Goal: Task Accomplishment & Management: Use online tool/utility

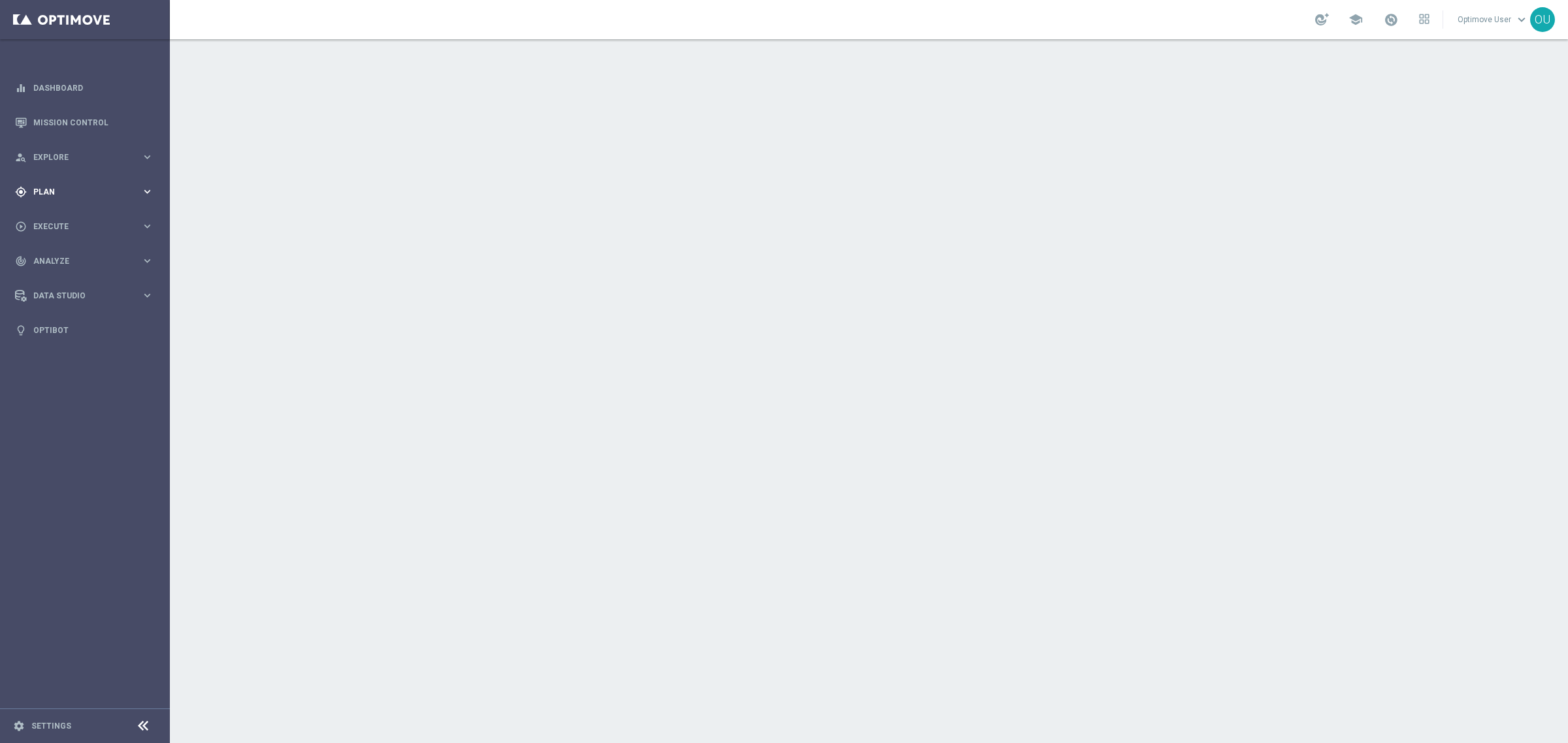
click at [73, 195] on span "Plan" at bounding box center [87, 191] width 108 height 8
click at [60, 272] on accordion "equalizer Dashboard Mission Control" at bounding box center [84, 209] width 168 height 277
click at [56, 196] on div "gps_fixed Plan" at bounding box center [78, 192] width 126 height 12
click at [53, 275] on link "Streams" at bounding box center [85, 277] width 102 height 10
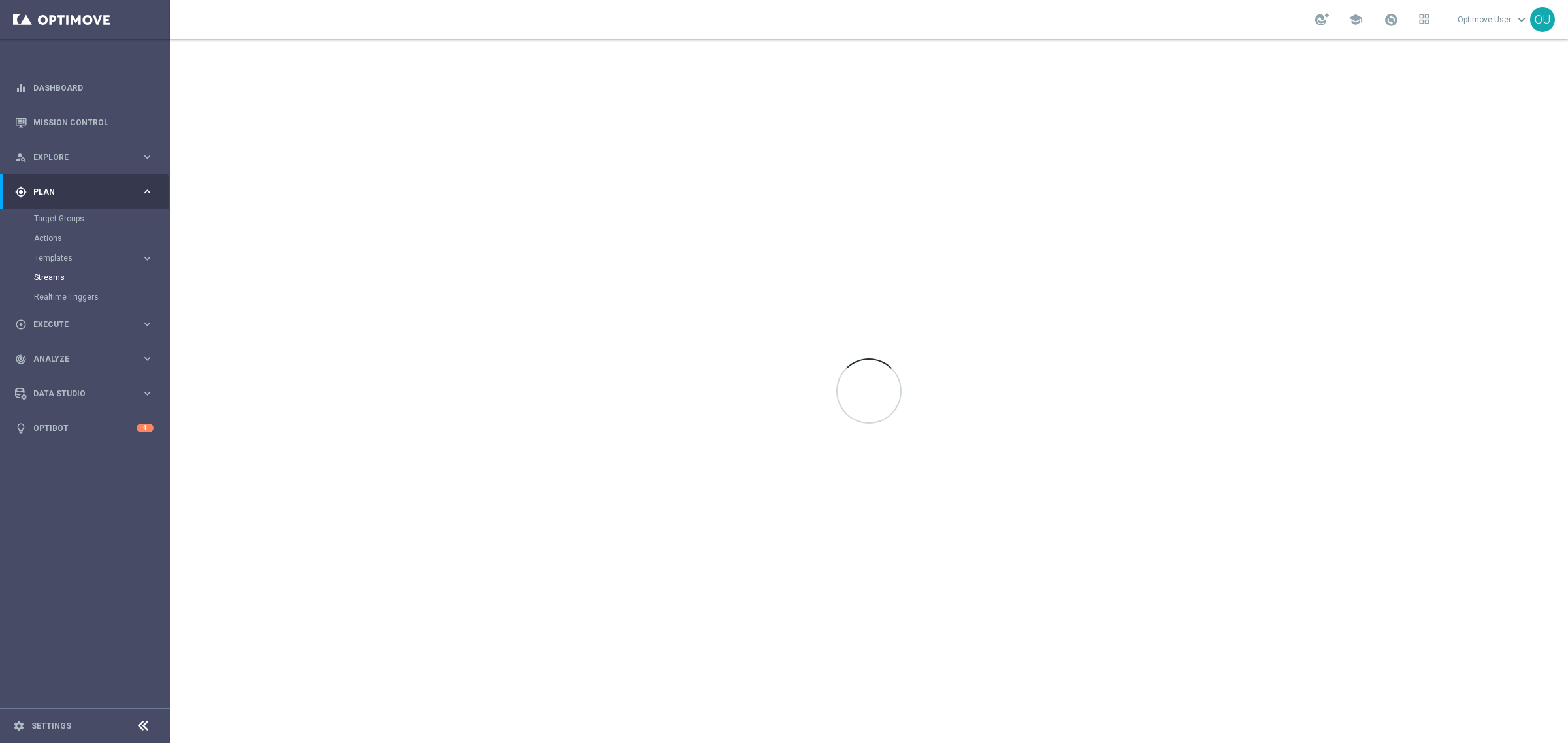
click at [551, 306] on div at bounding box center [869, 391] width 1398 height 704
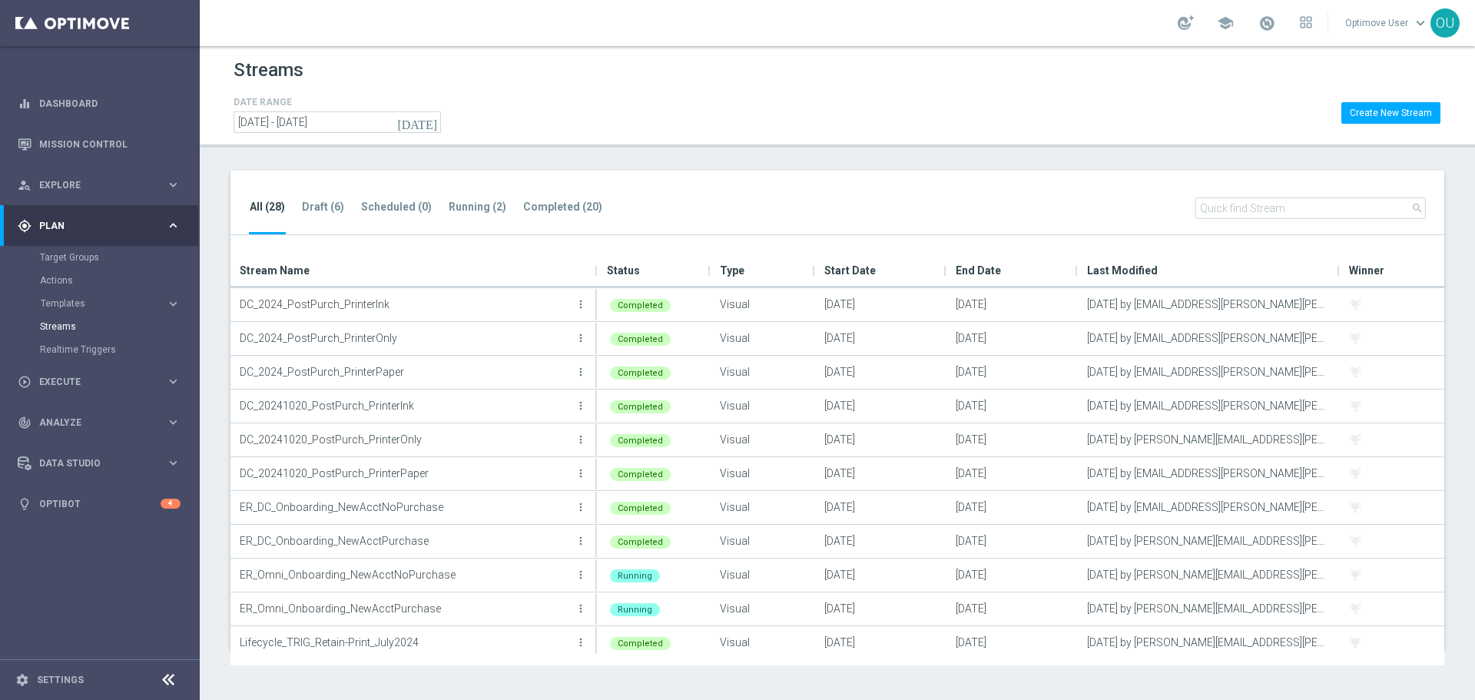
click at [1118, 266] on span "Last Modified" at bounding box center [1122, 270] width 71 height 31
